Goal: Task Accomplishment & Management: Manage account settings

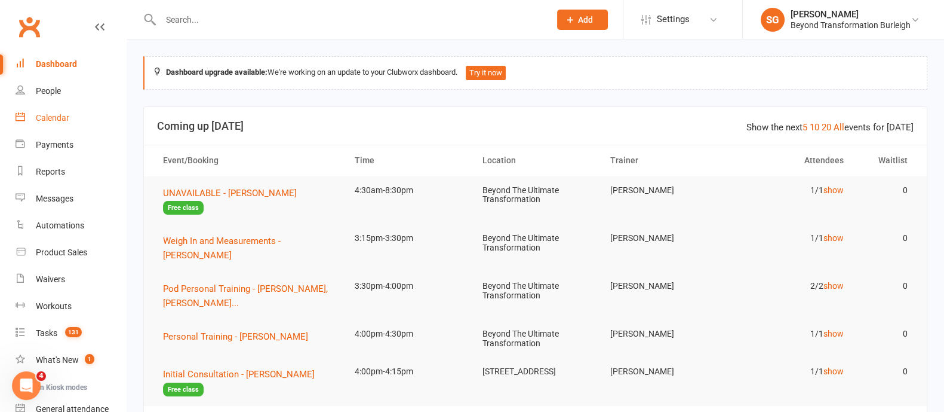
click at [45, 119] on div "Calendar" at bounding box center [52, 118] width 33 height 10
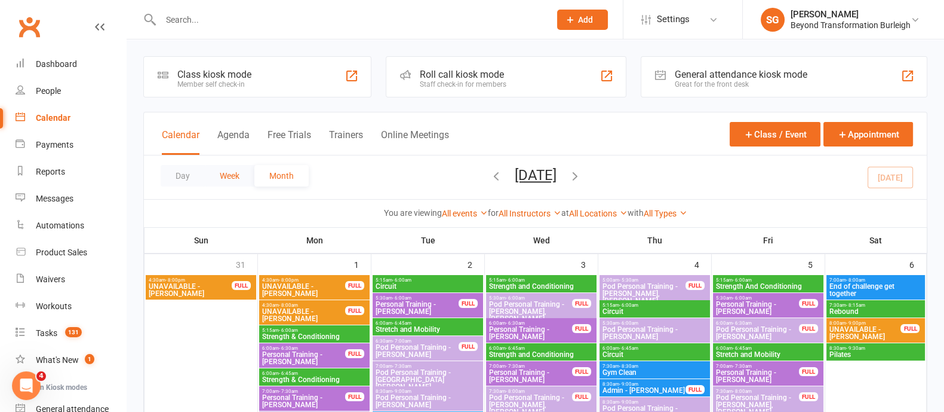
click at [229, 174] on button "Week" at bounding box center [230, 176] width 50 height 22
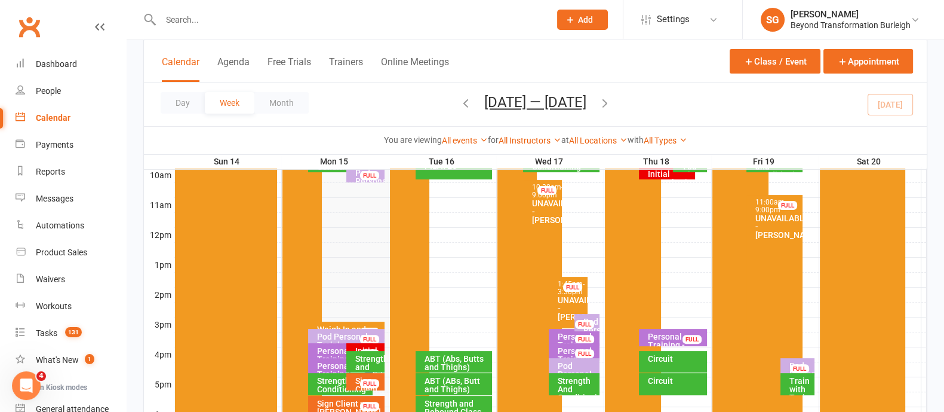
scroll to position [448, 0]
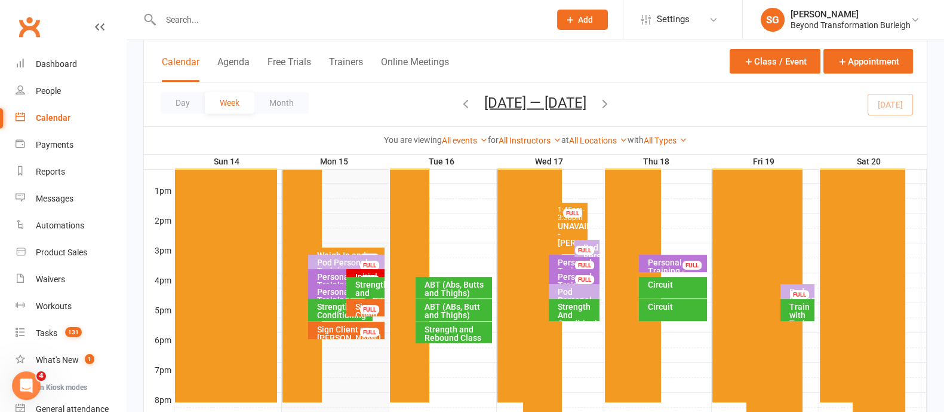
click at [341, 261] on div "Pod Personal Training - [PERSON_NAME], [PERSON_NAME]..." at bounding box center [350, 274] width 66 height 33
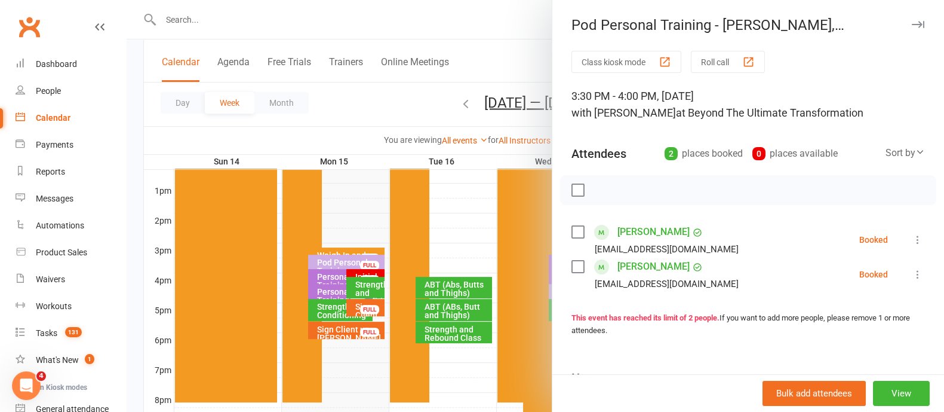
click at [912, 26] on icon "button" at bounding box center [918, 24] width 13 height 7
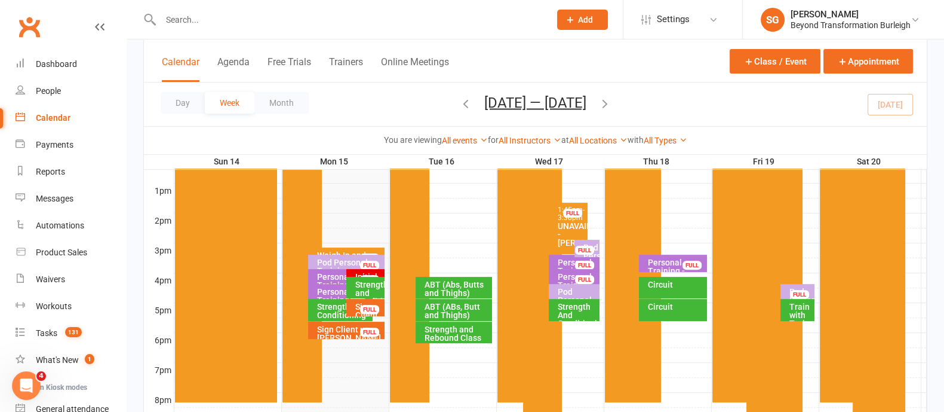
click at [340, 251] on div "Weigh In and Measurements - [PERSON_NAME]" at bounding box center [350, 263] width 66 height 25
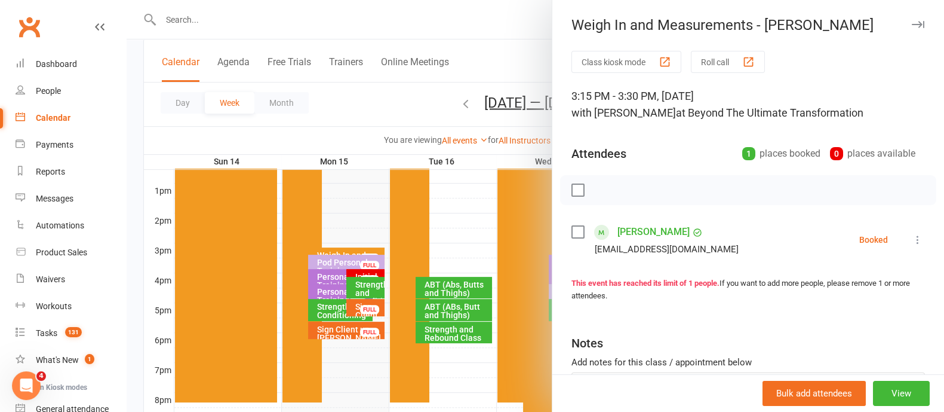
click at [912, 23] on icon "button" at bounding box center [918, 24] width 13 height 7
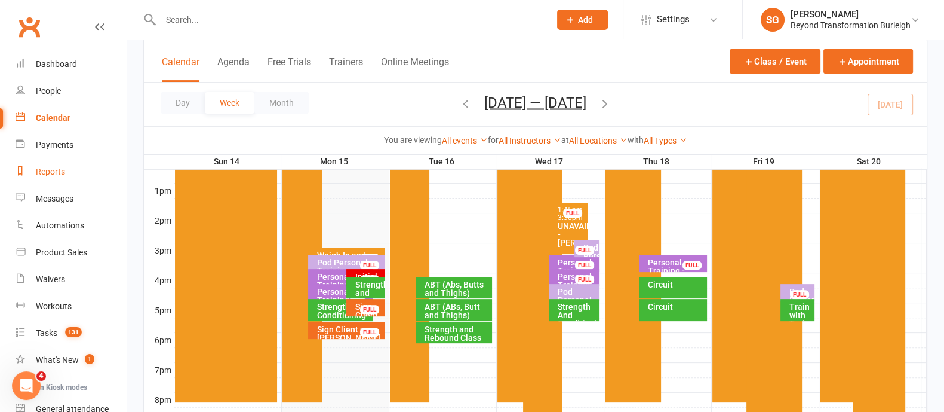
drag, startPoint x: 58, startPoint y: 174, endPoint x: 70, endPoint y: 172, distance: 12.7
click at [58, 174] on div "Reports" at bounding box center [50, 172] width 29 height 10
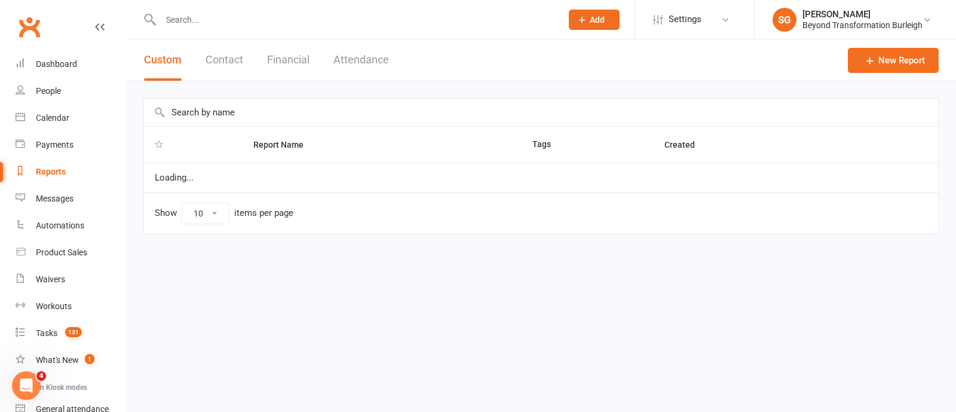
select select "100"
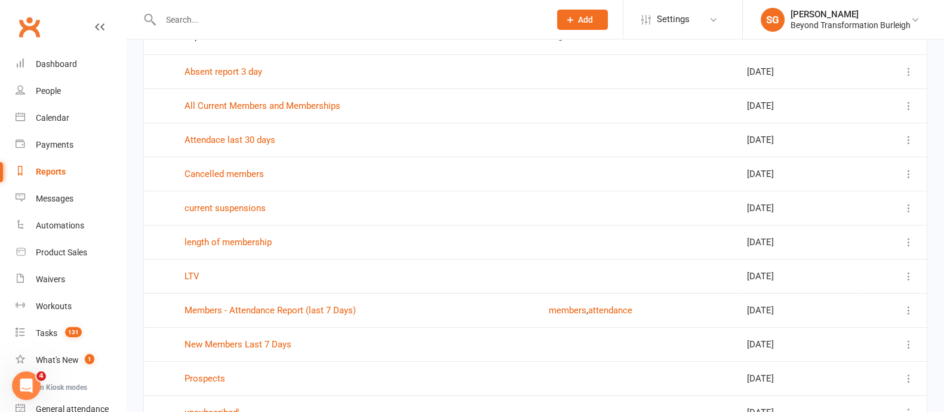
scroll to position [149, 0]
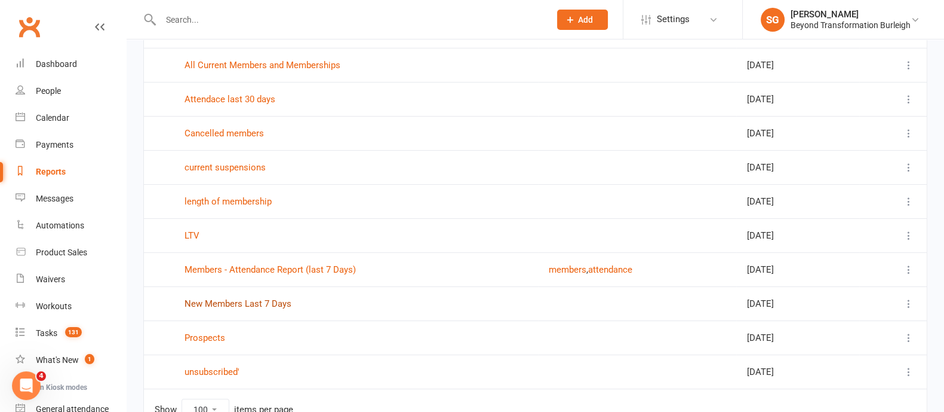
click at [269, 301] on link "New Members Last 7 Days" at bounding box center [238, 303] width 107 height 11
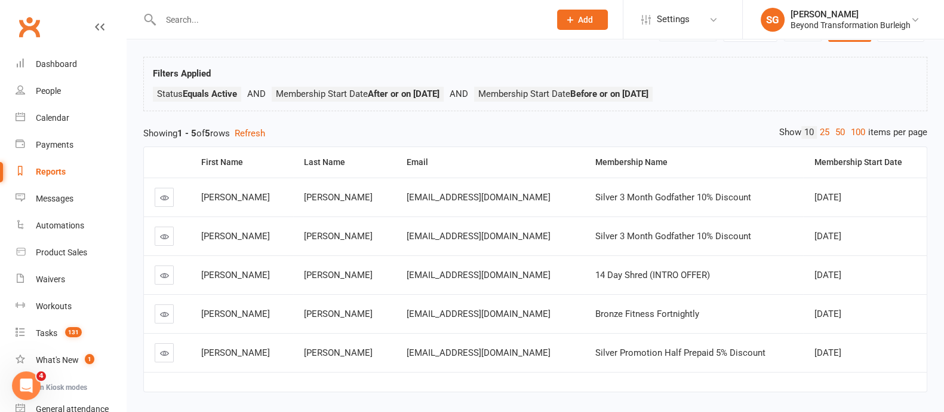
scroll to position [99, 0]
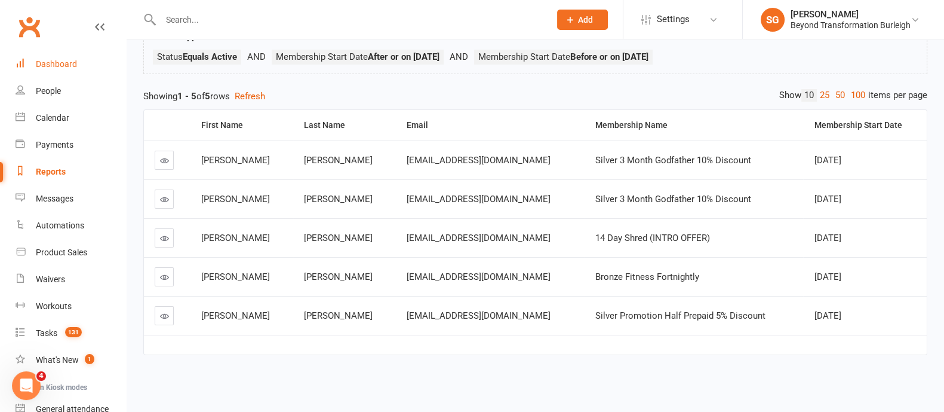
click at [87, 61] on link "Dashboard" at bounding box center [71, 64] width 110 height 27
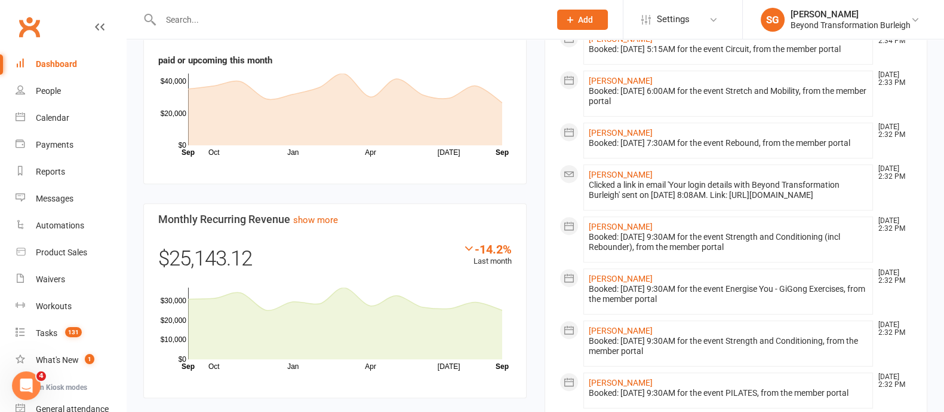
scroll to position [970, 0]
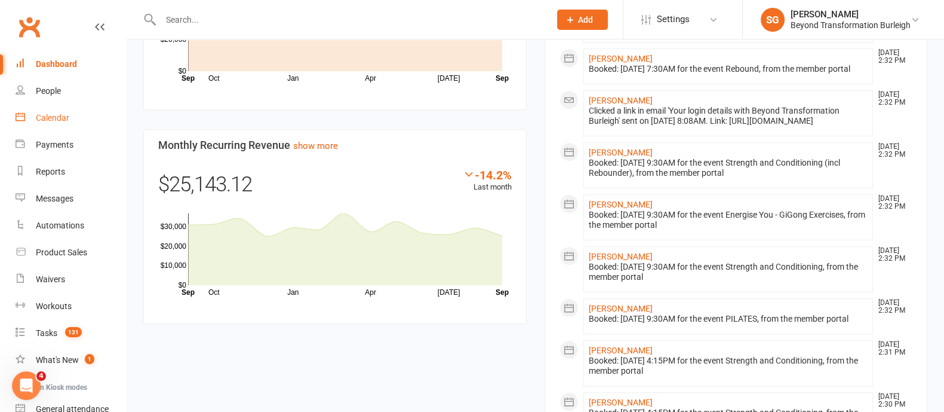
drag, startPoint x: 57, startPoint y: 108, endPoint x: 63, endPoint y: 110, distance: 6.7
click at [57, 108] on link "Calendar" at bounding box center [71, 118] width 110 height 27
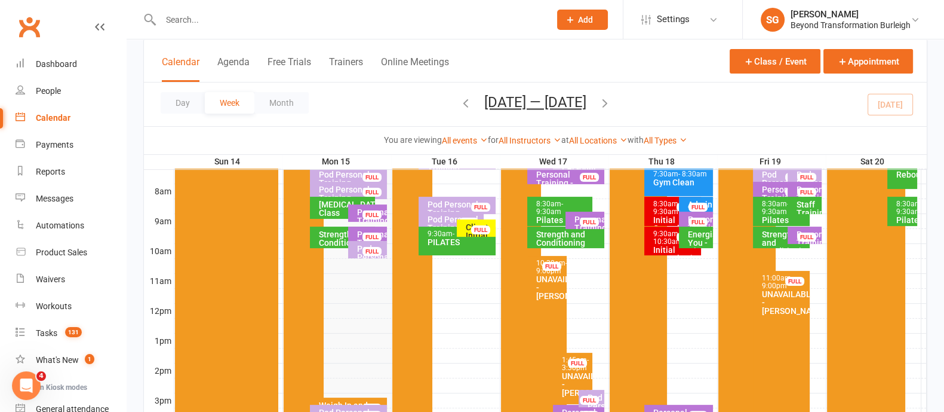
scroll to position [448, 0]
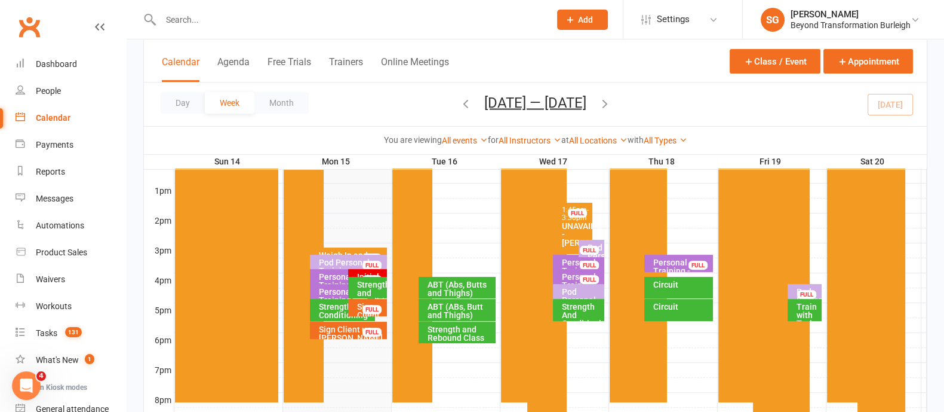
click at [348, 333] on div "Sign Client up - [PERSON_NAME]" at bounding box center [351, 333] width 67 height 17
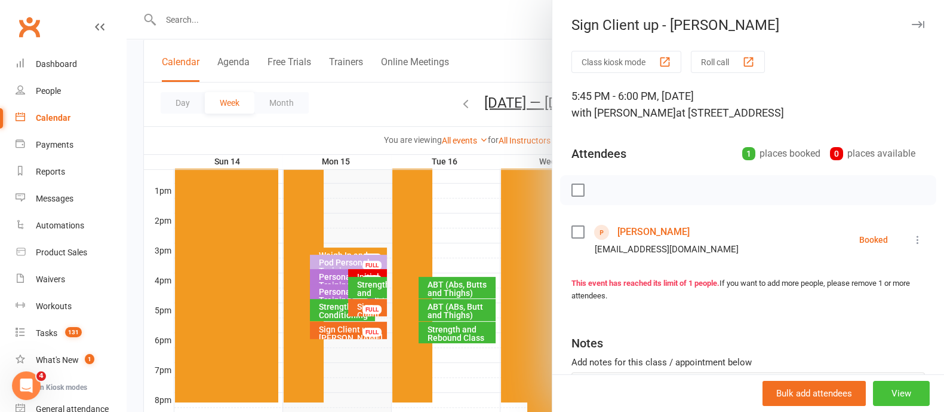
click at [878, 391] on button "View" at bounding box center [901, 392] width 57 height 25
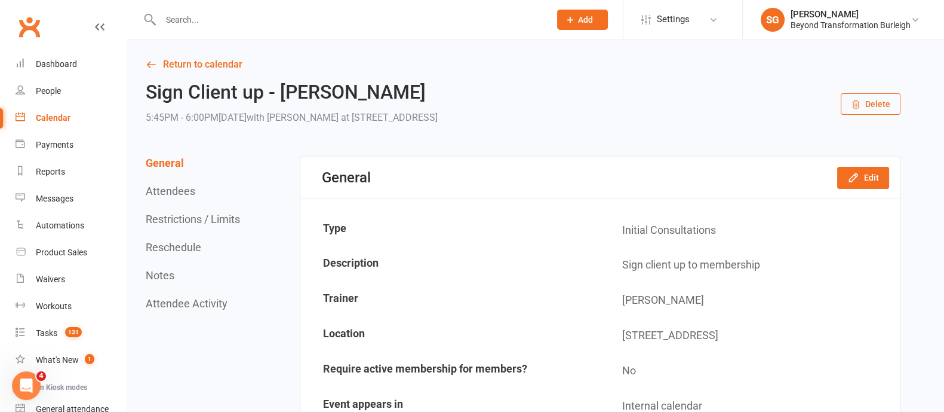
click at [865, 106] on button "Delete" at bounding box center [871, 104] width 60 height 22
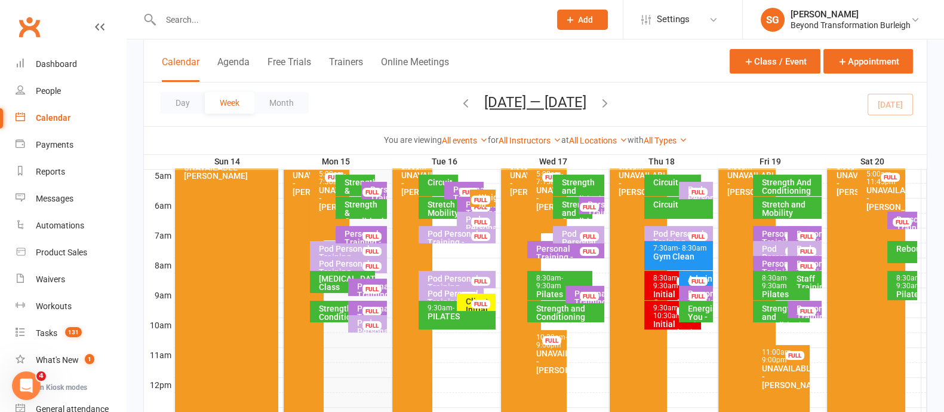
scroll to position [448, 0]
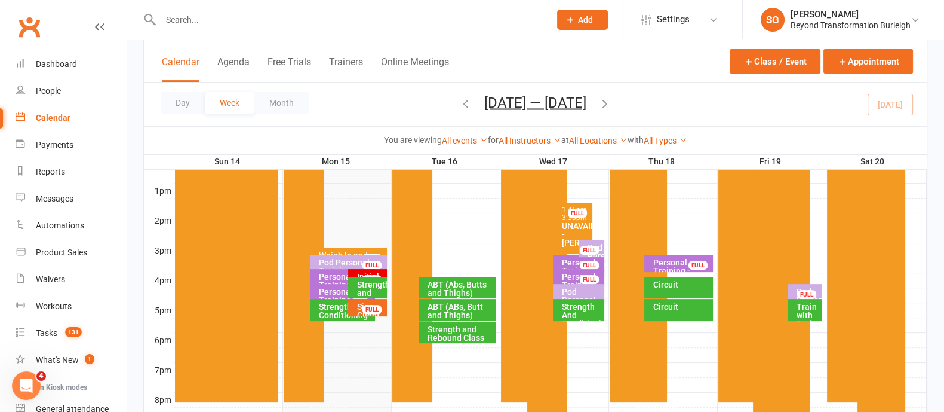
click at [360, 300] on div "Sign Client up - [PERSON_NAME] FULL" at bounding box center [367, 307] width 39 height 17
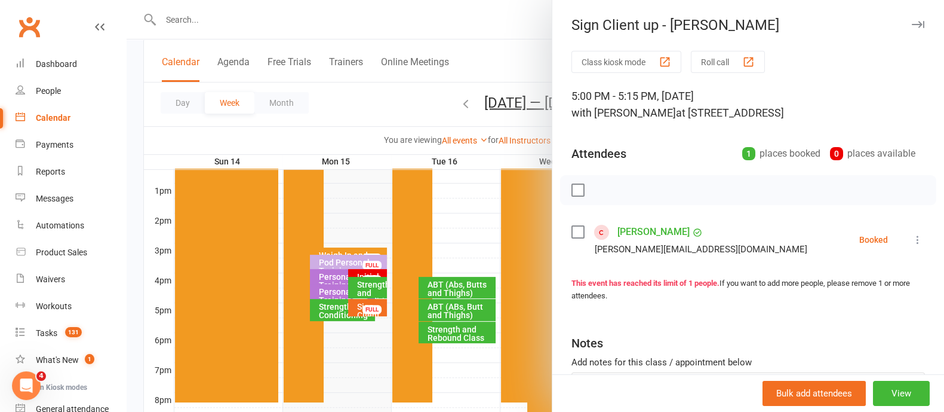
click at [911, 20] on button "button" at bounding box center [918, 24] width 14 height 14
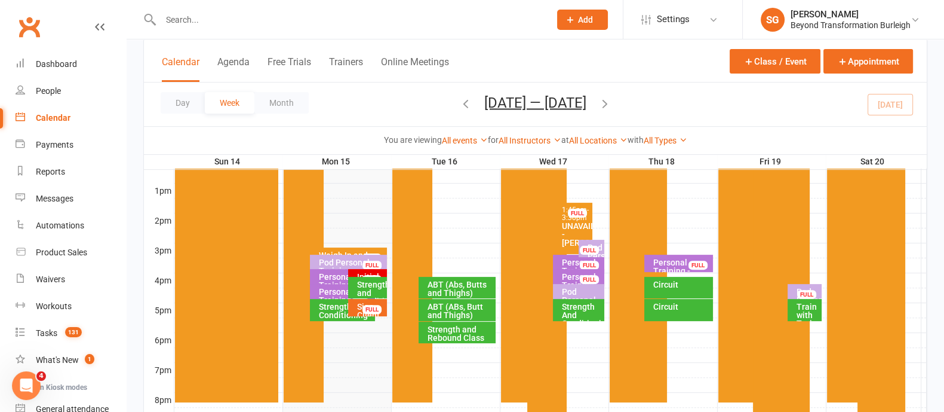
click at [349, 251] on div "Weigh In and Measurements - [PERSON_NAME]" at bounding box center [351, 263] width 67 height 25
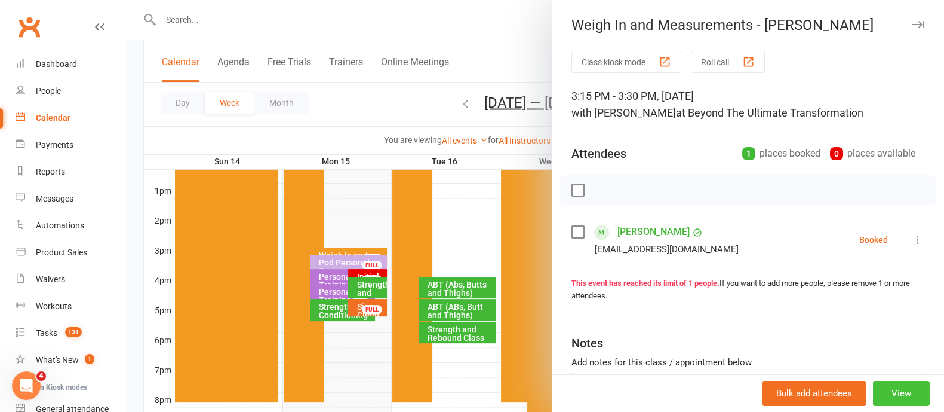
click at [887, 383] on button "View" at bounding box center [901, 392] width 57 height 25
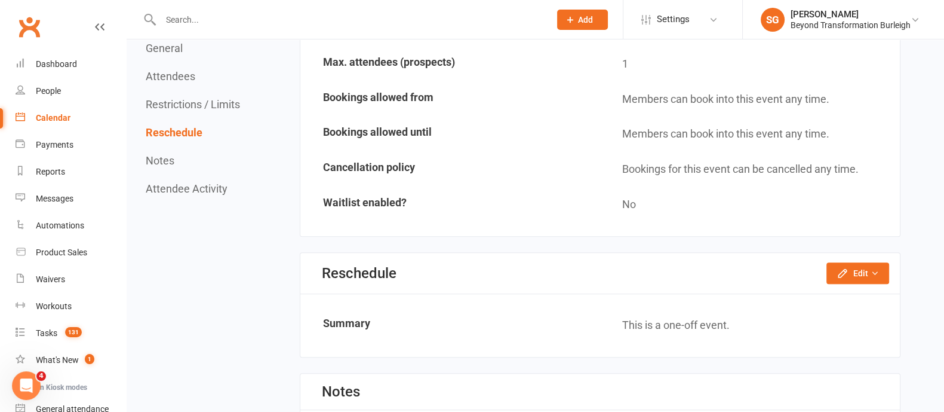
scroll to position [747, 0]
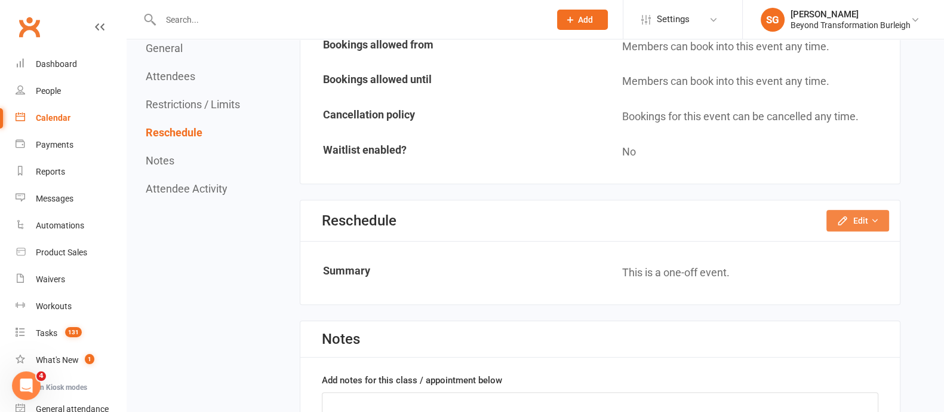
click at [870, 210] on button "Edit" at bounding box center [858, 221] width 63 height 22
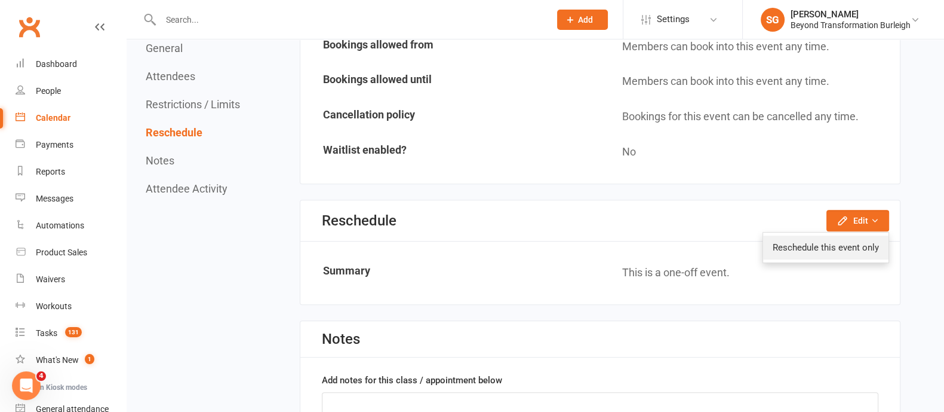
click at [858, 240] on link "Reschedule this event only" at bounding box center [825, 247] width 125 height 24
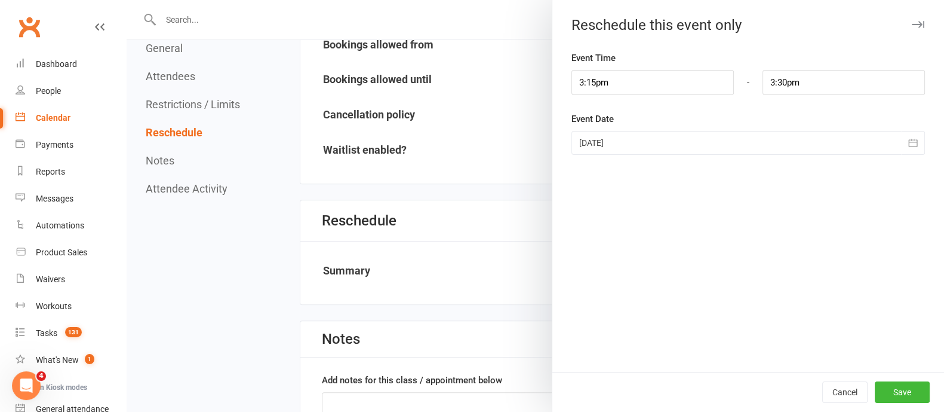
click at [657, 136] on div at bounding box center [749, 143] width 354 height 24
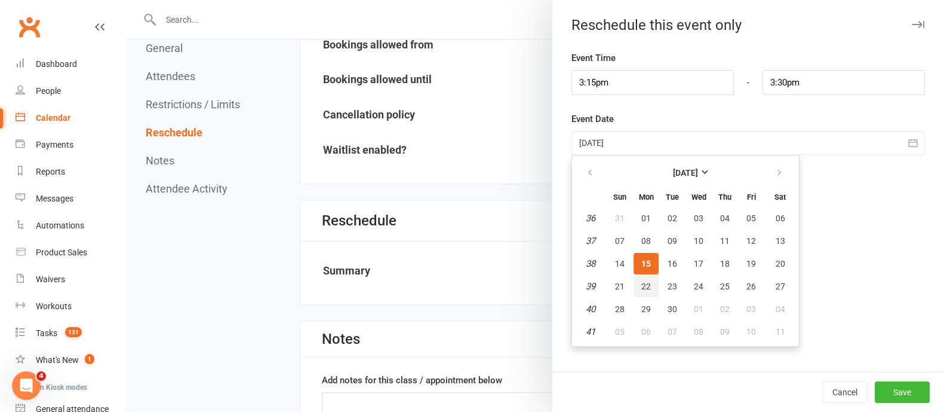
click at [641, 281] on span "22" at bounding box center [646, 286] width 10 height 10
type input "[DATE]"
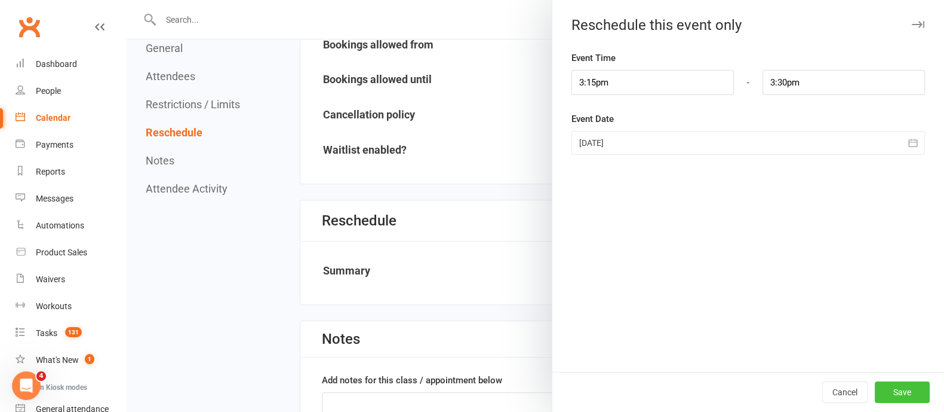
drag, startPoint x: 890, startPoint y: 385, endPoint x: 861, endPoint y: 306, distance: 84.5
click at [890, 386] on button "Save" at bounding box center [902, 392] width 55 height 22
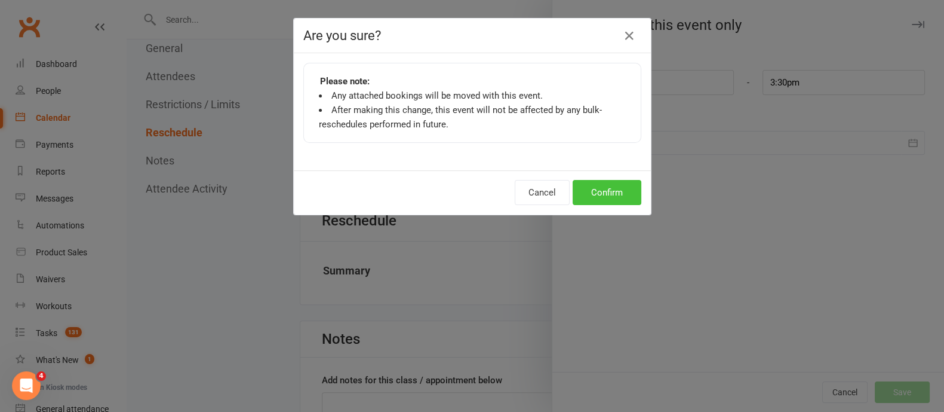
click at [630, 186] on button "Confirm" at bounding box center [607, 192] width 69 height 25
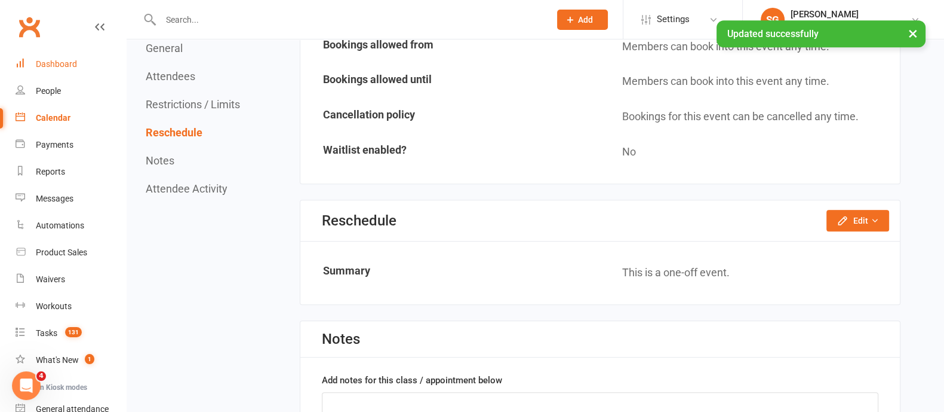
click at [38, 71] on link "Dashboard" at bounding box center [71, 64] width 110 height 27
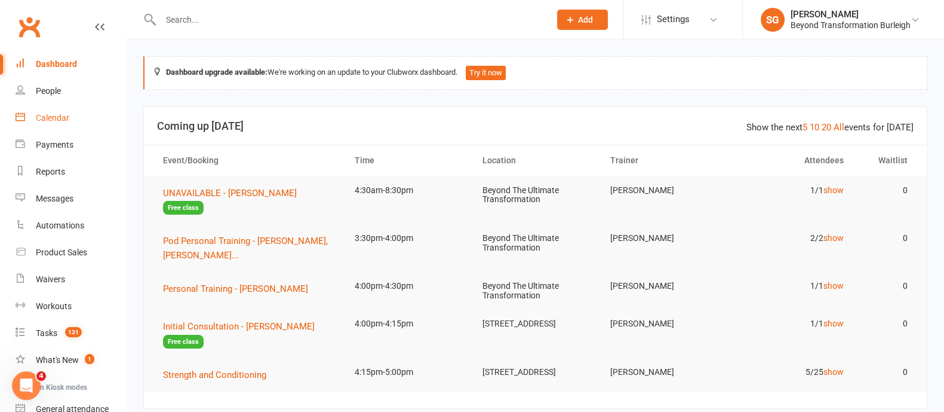
click at [55, 108] on link "Calendar" at bounding box center [71, 118] width 110 height 27
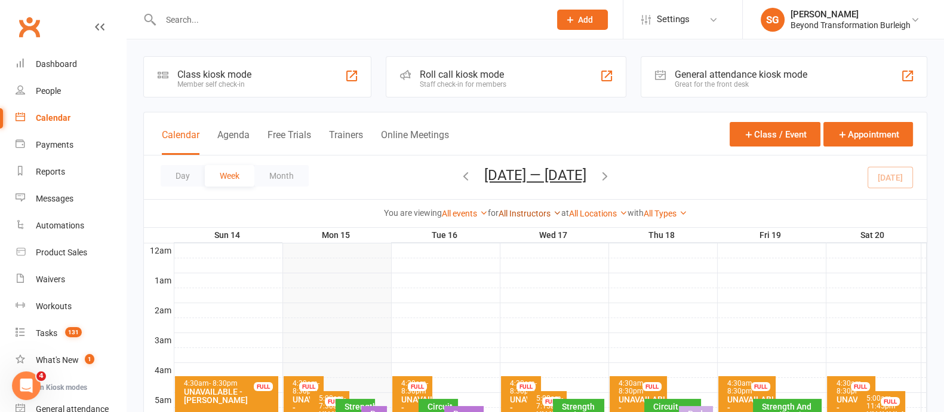
click at [529, 212] on link "All Instructors" at bounding box center [530, 213] width 63 height 10
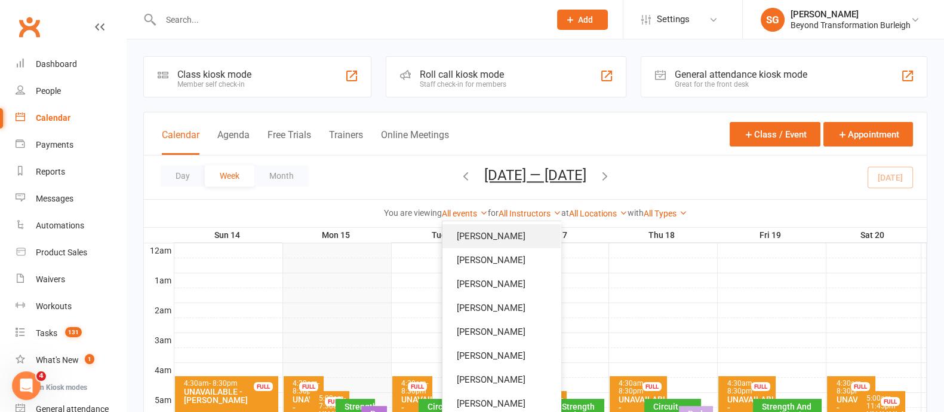
click at [511, 235] on link "[PERSON_NAME]" at bounding box center [502, 236] width 118 height 24
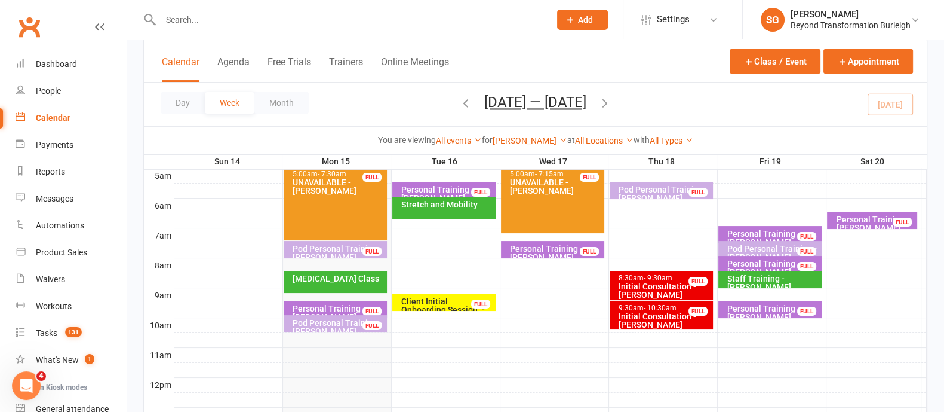
scroll to position [149, 0]
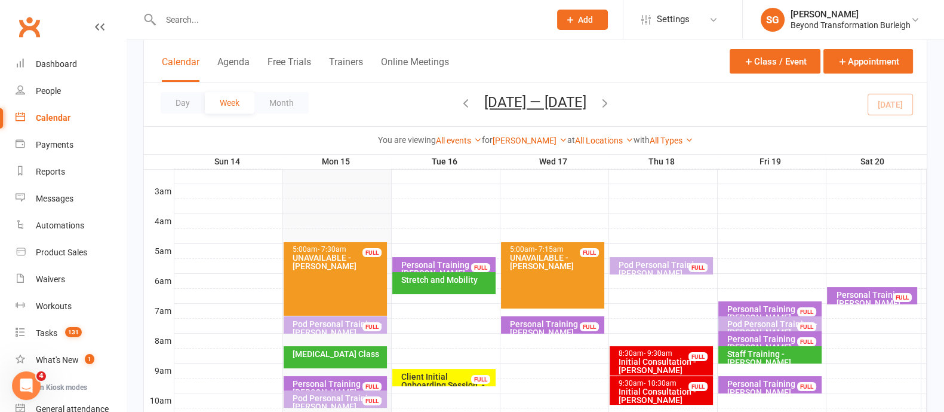
click at [436, 278] on div "Stretch and Mobility" at bounding box center [447, 279] width 93 height 8
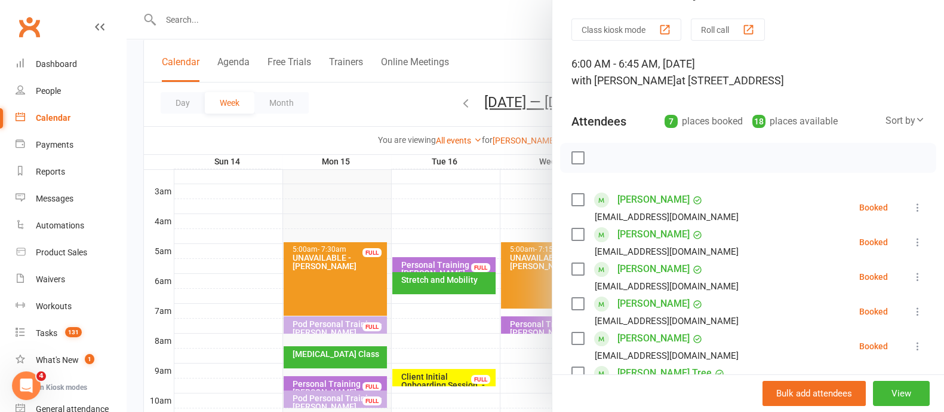
scroll to position [0, 0]
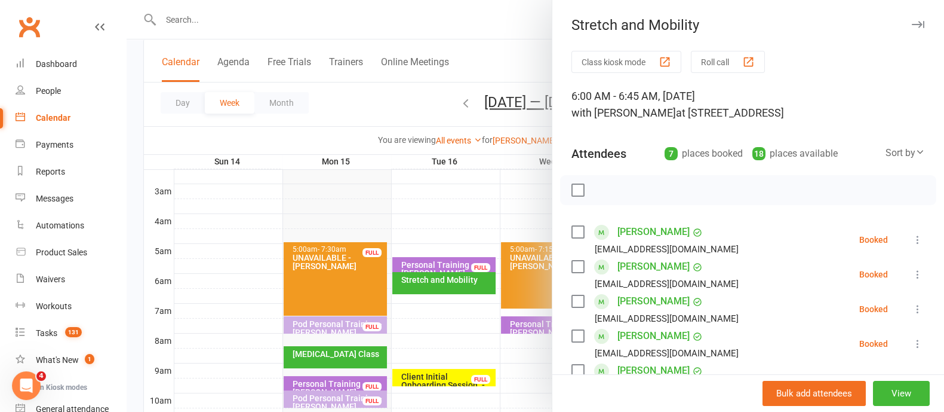
click at [911, 19] on button "button" at bounding box center [918, 24] width 14 height 14
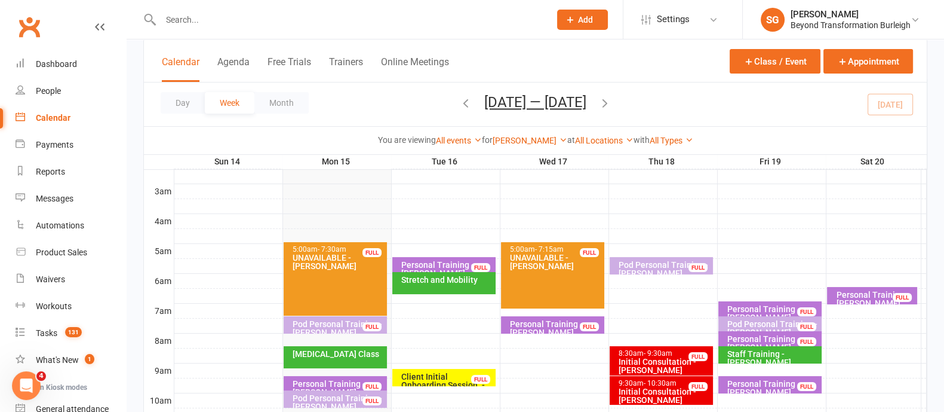
click at [458, 268] on div "Personal Training - [PERSON_NAME]" at bounding box center [447, 268] width 93 height 17
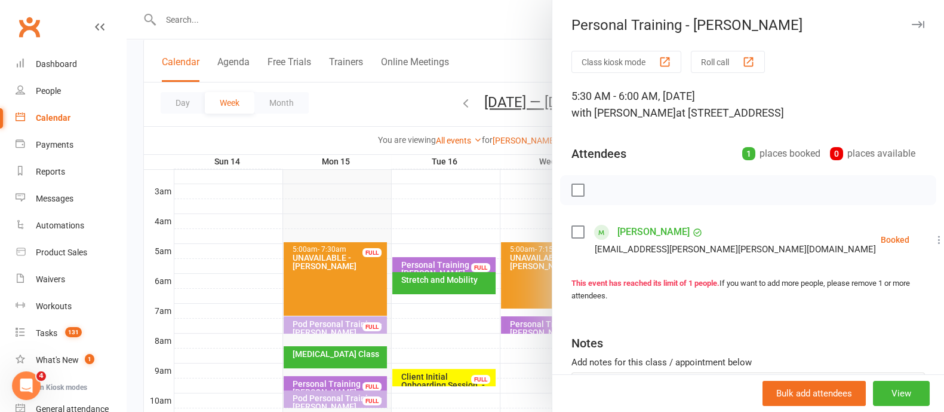
click at [911, 30] on button "button" at bounding box center [918, 24] width 14 height 14
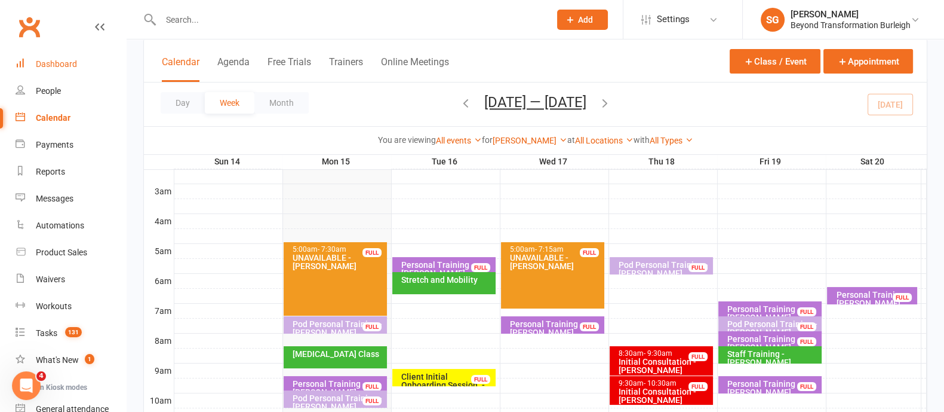
drag, startPoint x: 72, startPoint y: 64, endPoint x: 119, endPoint y: 70, distance: 47.6
click at [72, 64] on div "Dashboard" at bounding box center [56, 64] width 41 height 10
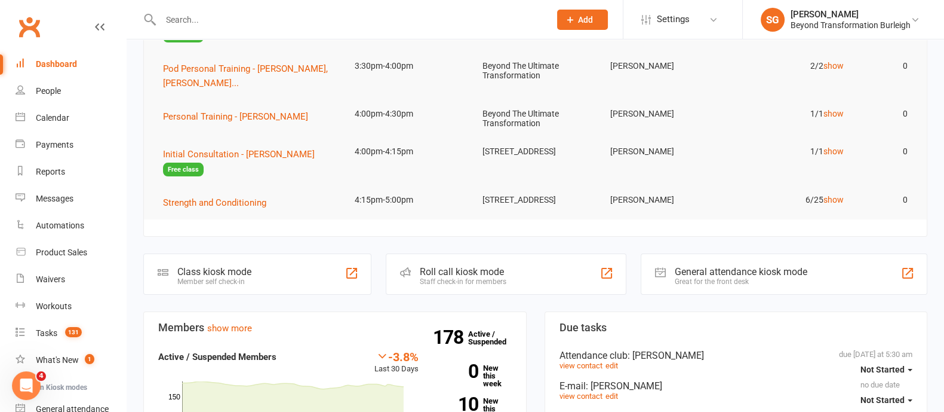
scroll to position [149, 0]
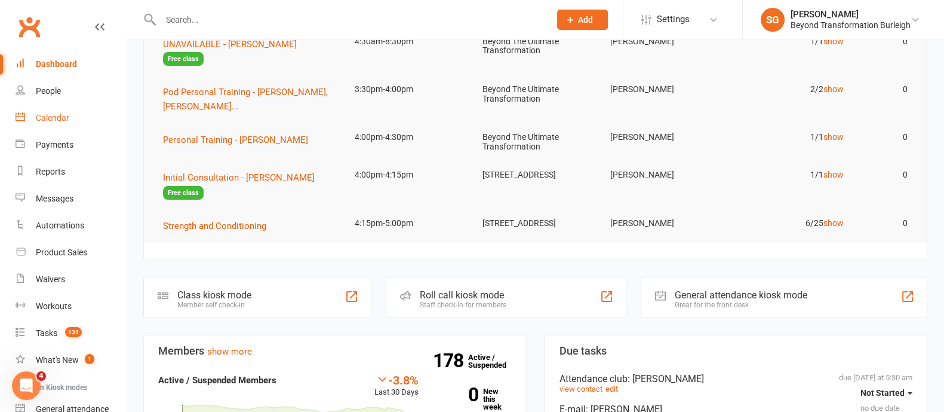
click at [51, 116] on div "Calendar" at bounding box center [52, 118] width 33 height 10
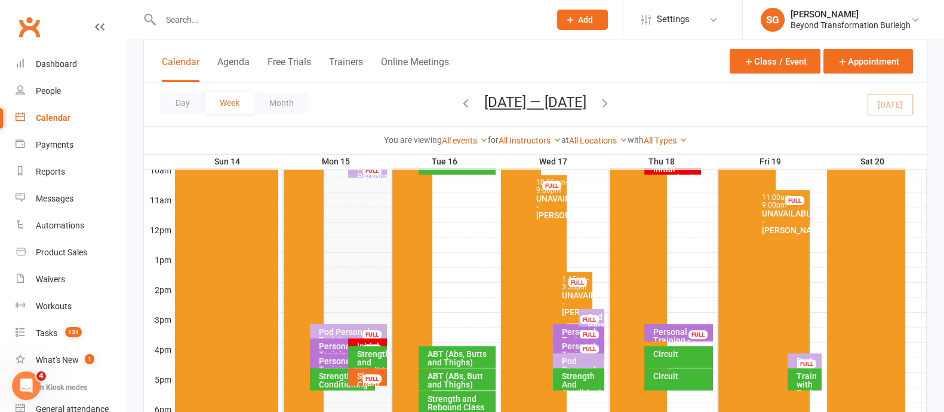
scroll to position [448, 0]
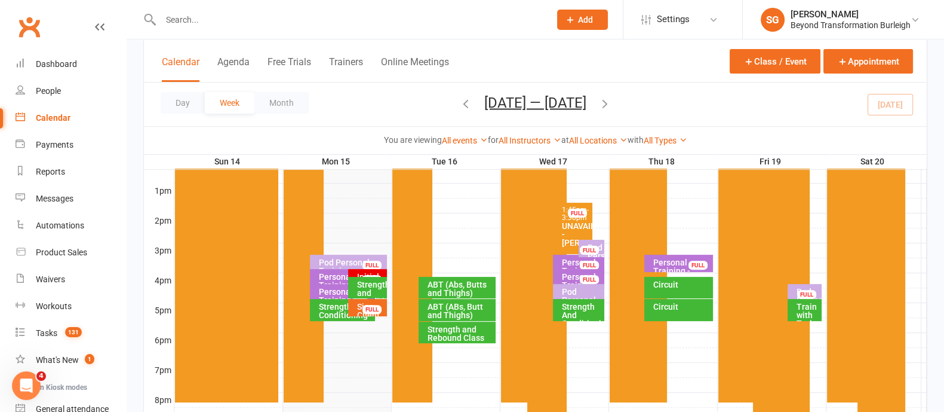
click at [383, 290] on div "Strength and Conditioning" at bounding box center [371, 292] width 28 height 25
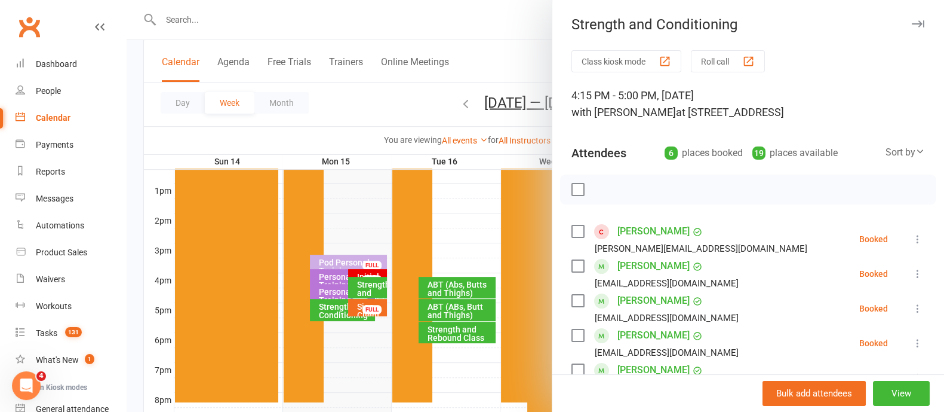
scroll to position [0, 0]
click at [911, 19] on button "button" at bounding box center [918, 24] width 14 height 14
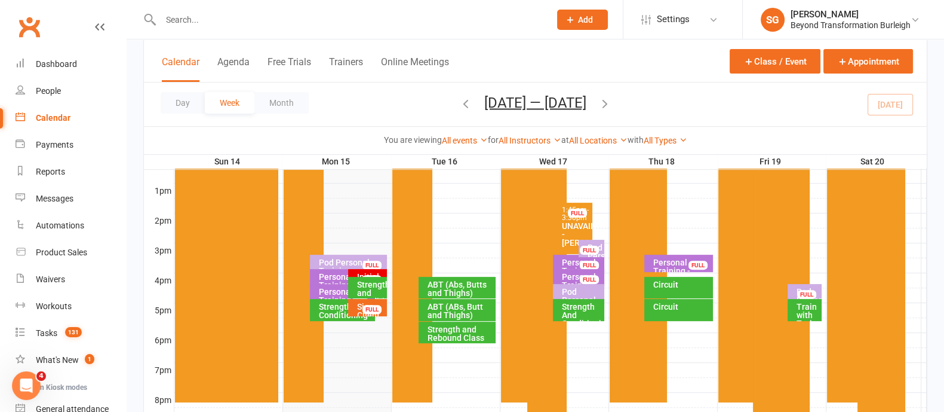
click at [357, 309] on div "Sign Client up - [PERSON_NAME]" at bounding box center [371, 318] width 28 height 33
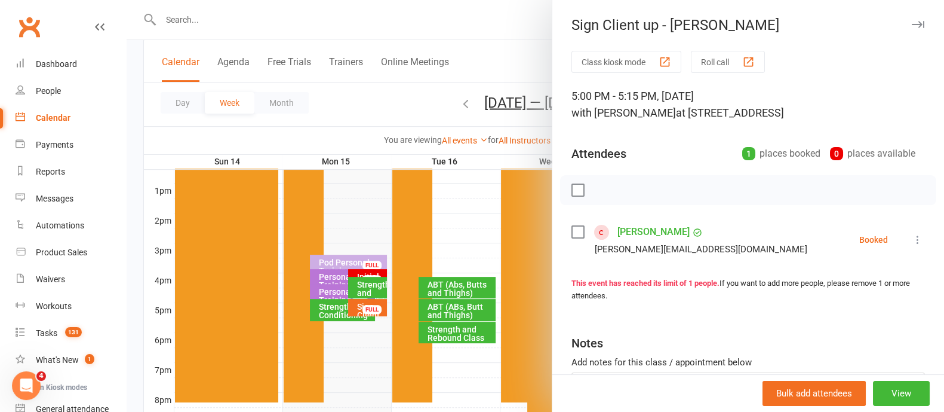
click at [912, 24] on icon "button" at bounding box center [918, 24] width 13 height 7
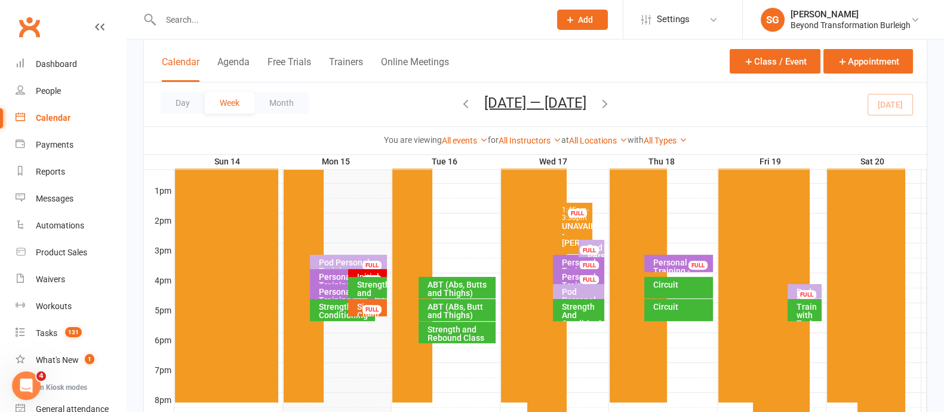
click at [326, 312] on div "Strength And Conditioning" at bounding box center [345, 310] width 55 height 17
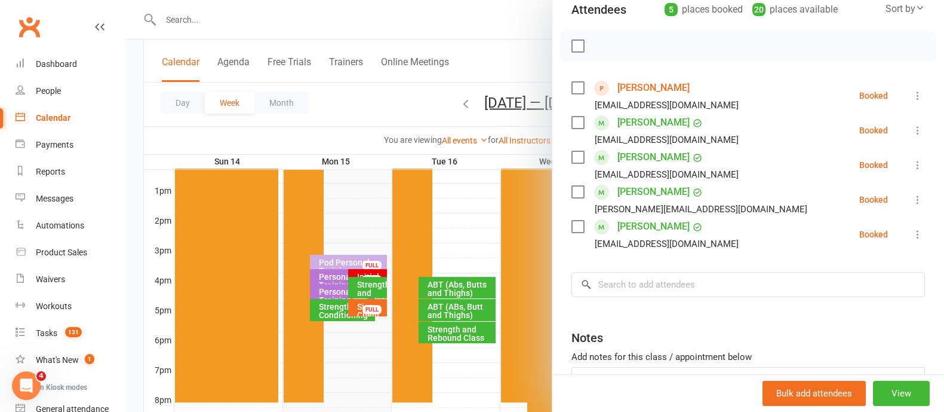
scroll to position [149, 0]
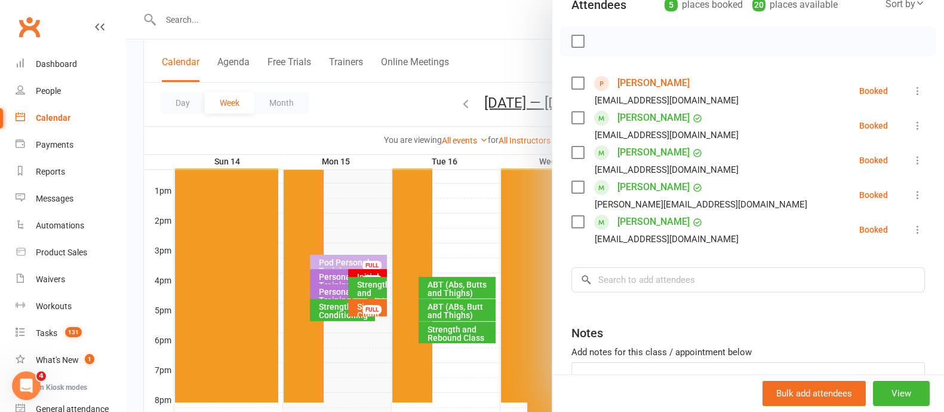
click at [912, 85] on icon at bounding box center [918, 91] width 12 height 12
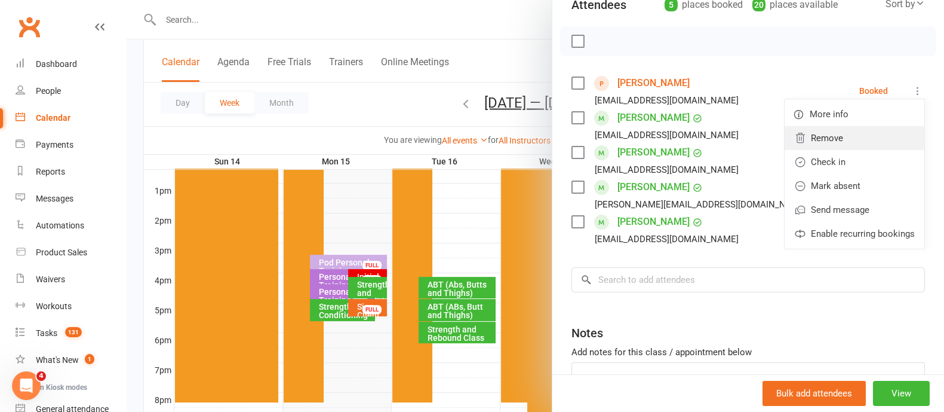
click at [833, 135] on link "Remove" at bounding box center [855, 138] width 140 height 24
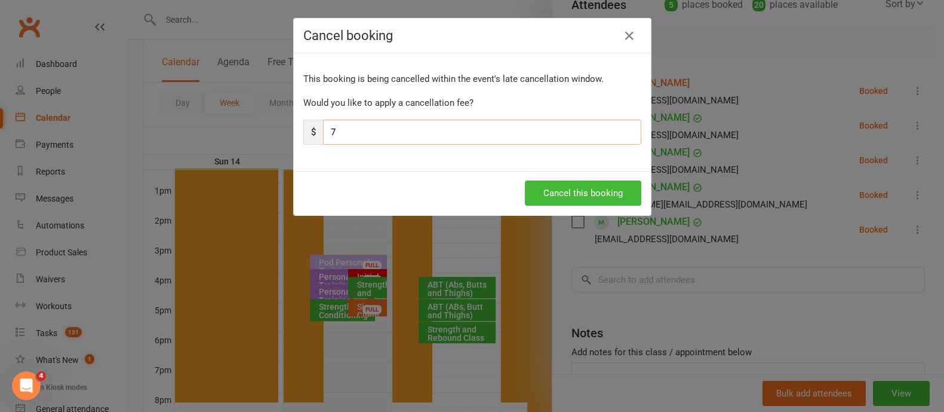
click at [485, 142] on input "7" at bounding box center [482, 131] width 318 height 25
click at [557, 199] on button "Cancel this booking" at bounding box center [583, 192] width 116 height 25
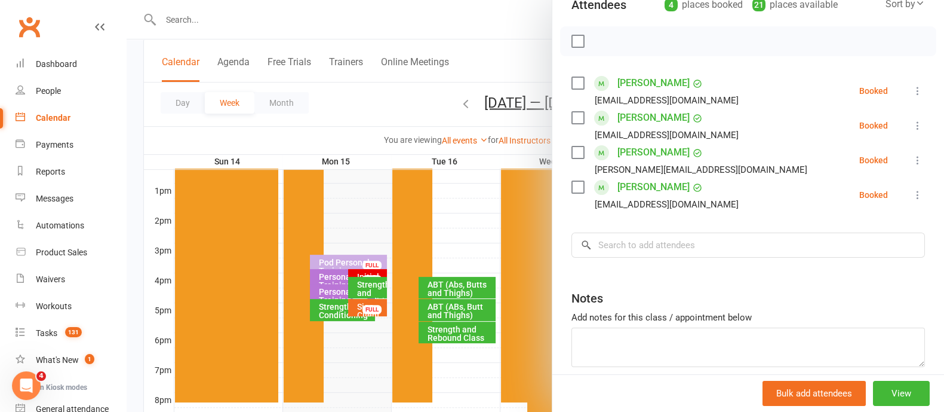
click at [484, 38] on div at bounding box center [536, 206] width 818 height 412
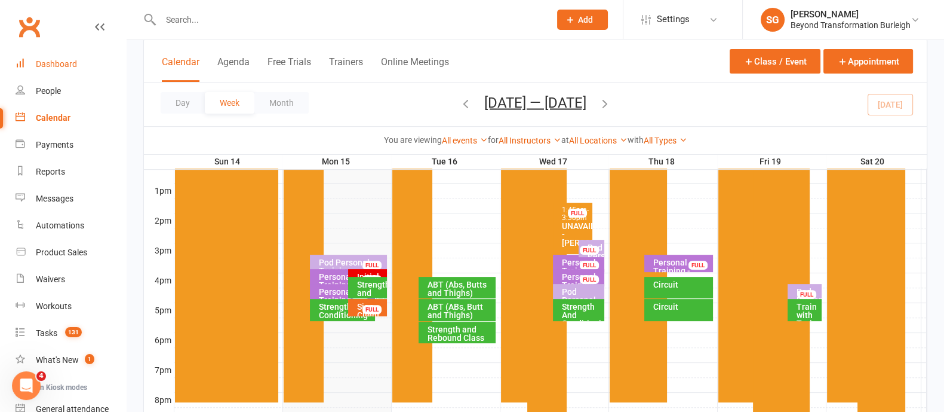
click at [70, 57] on link "Dashboard" at bounding box center [71, 64] width 110 height 27
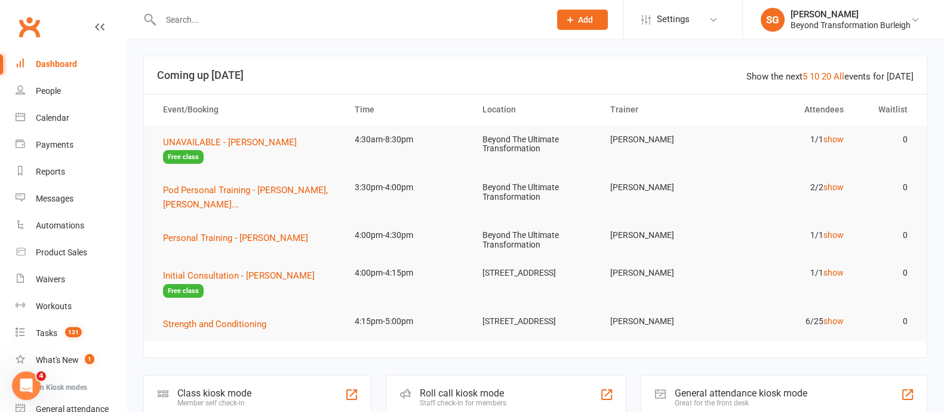
scroll to position [74, 0]
